Goal: Find specific page/section: Find specific page/section

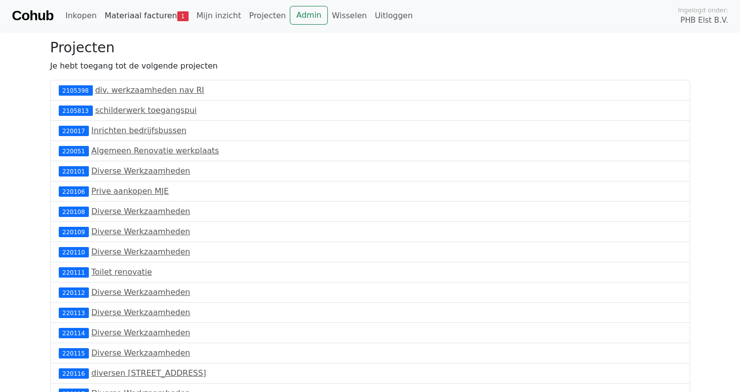
click at [148, 13] on link "Materiaal facturen 1" at bounding box center [147, 16] width 92 height 20
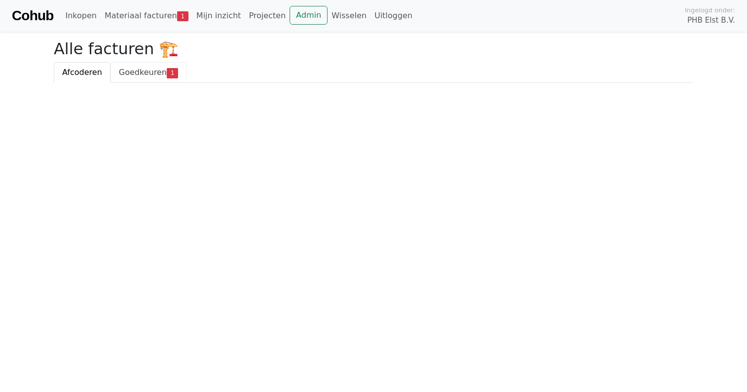
click at [135, 74] on span "Goedkeuren" at bounding box center [143, 72] width 48 height 9
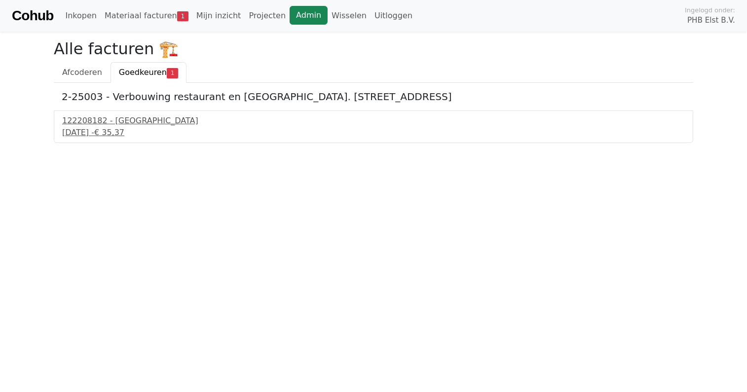
click at [290, 14] on link "Admin" at bounding box center [309, 15] width 38 height 19
